Goal: Find specific page/section: Find specific page/section

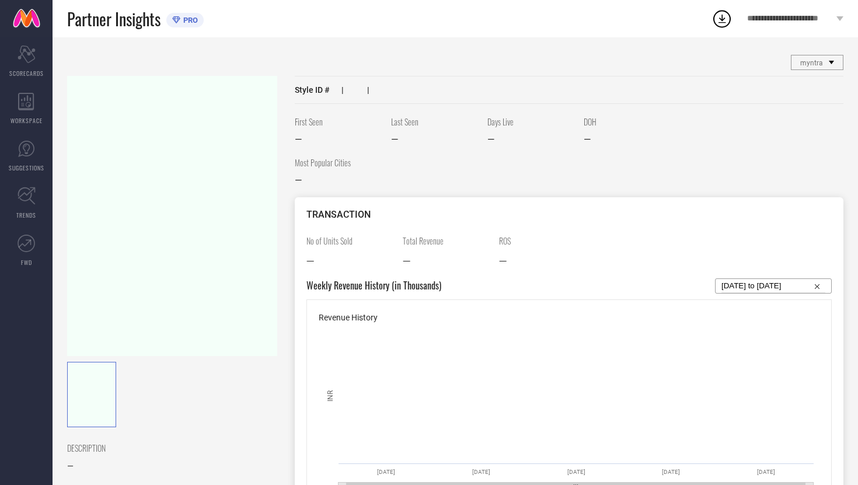
click at [29, 26] on link at bounding box center [26, 18] width 53 height 37
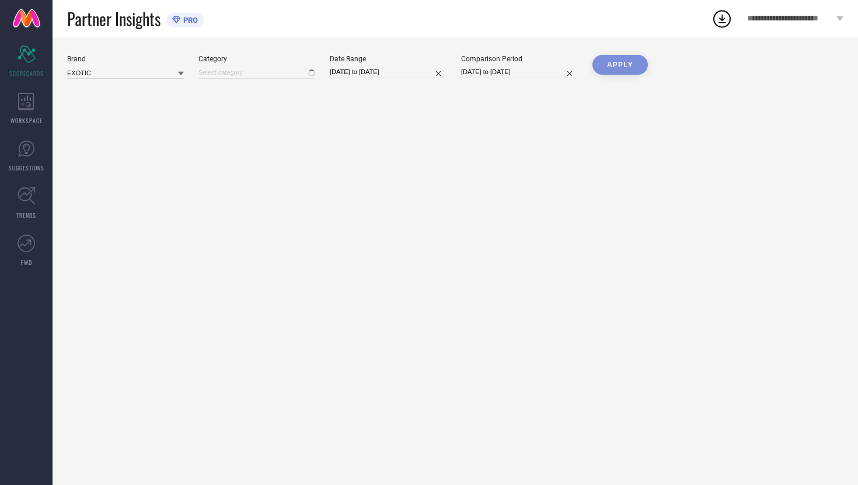
type input "All"
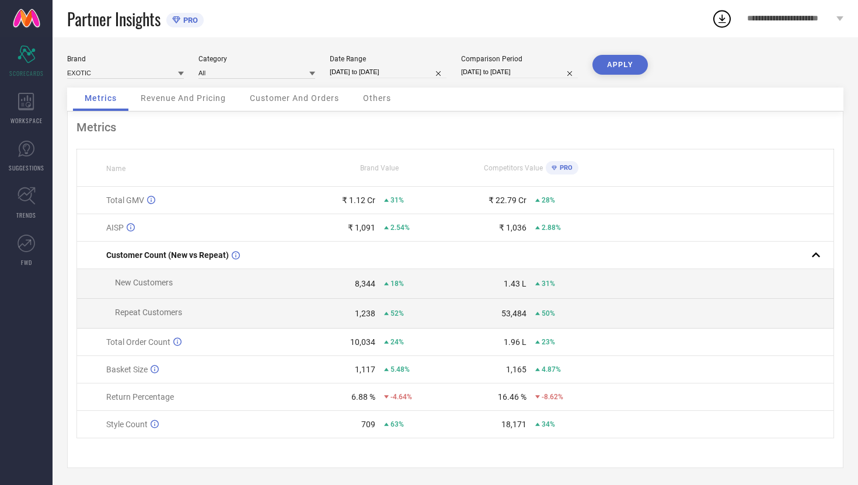
click at [189, 100] on span "Revenue And Pricing" at bounding box center [183, 97] width 85 height 9
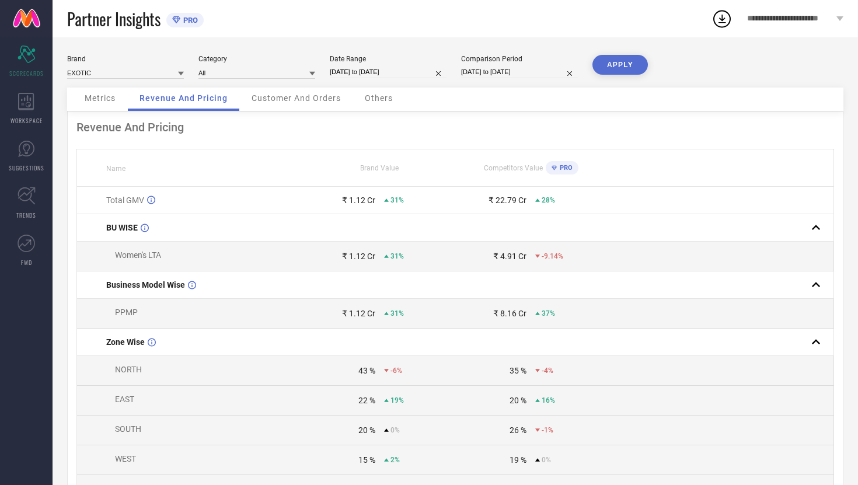
click at [291, 109] on div "Customer And Orders" at bounding box center [296, 99] width 113 height 23
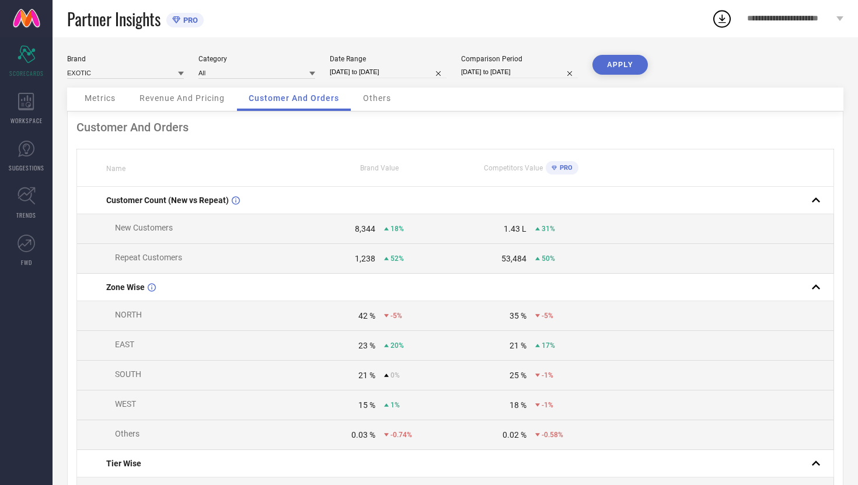
click at [380, 103] on span "Others" at bounding box center [377, 97] width 28 height 9
